Goal: Obtain resource: Download file/media

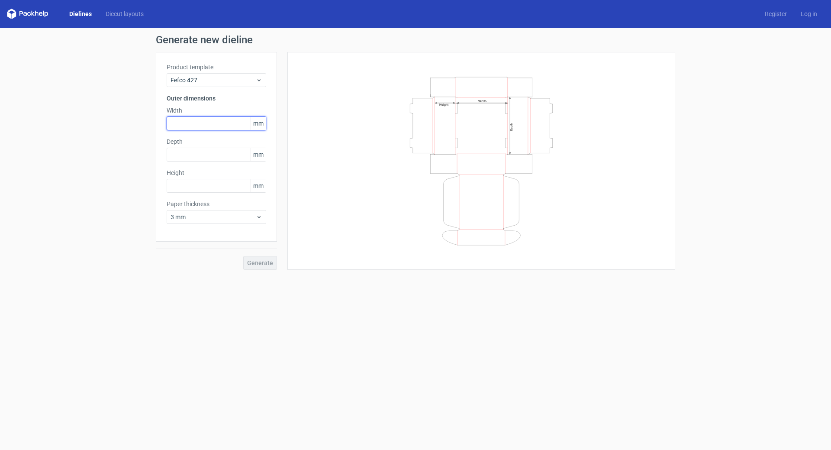
click at [210, 120] on input "text" at bounding box center [217, 123] width 100 height 14
type input "210"
type input "75"
click at [264, 261] on span "Generate" at bounding box center [260, 263] width 26 height 6
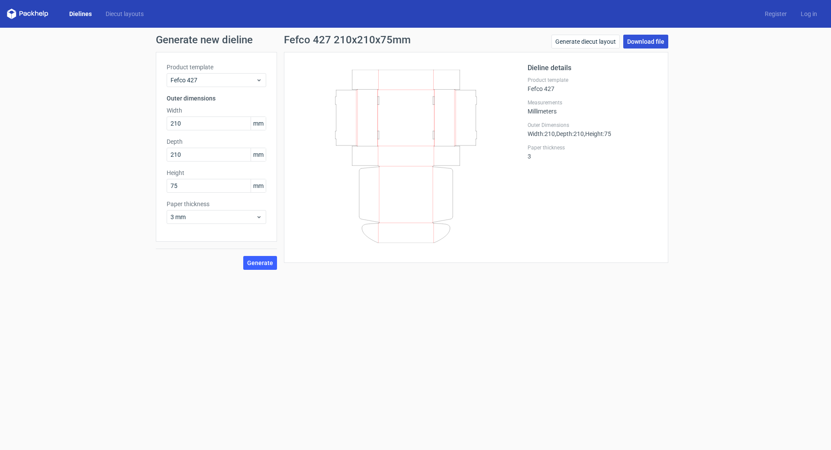
click at [652, 42] on link "Download file" at bounding box center [646, 42] width 45 height 14
